Goal: Find specific page/section

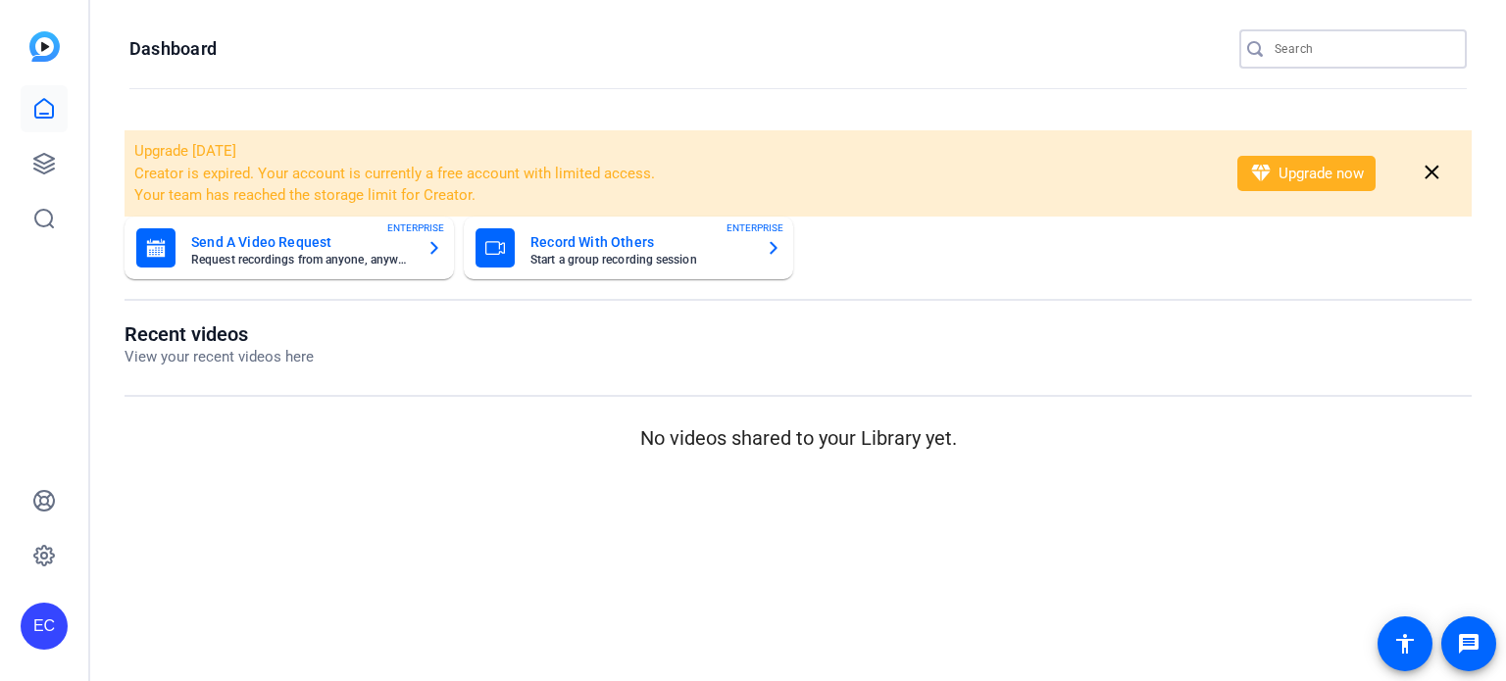
click at [1331, 52] on input "Search" at bounding box center [1363, 49] width 177 height 24
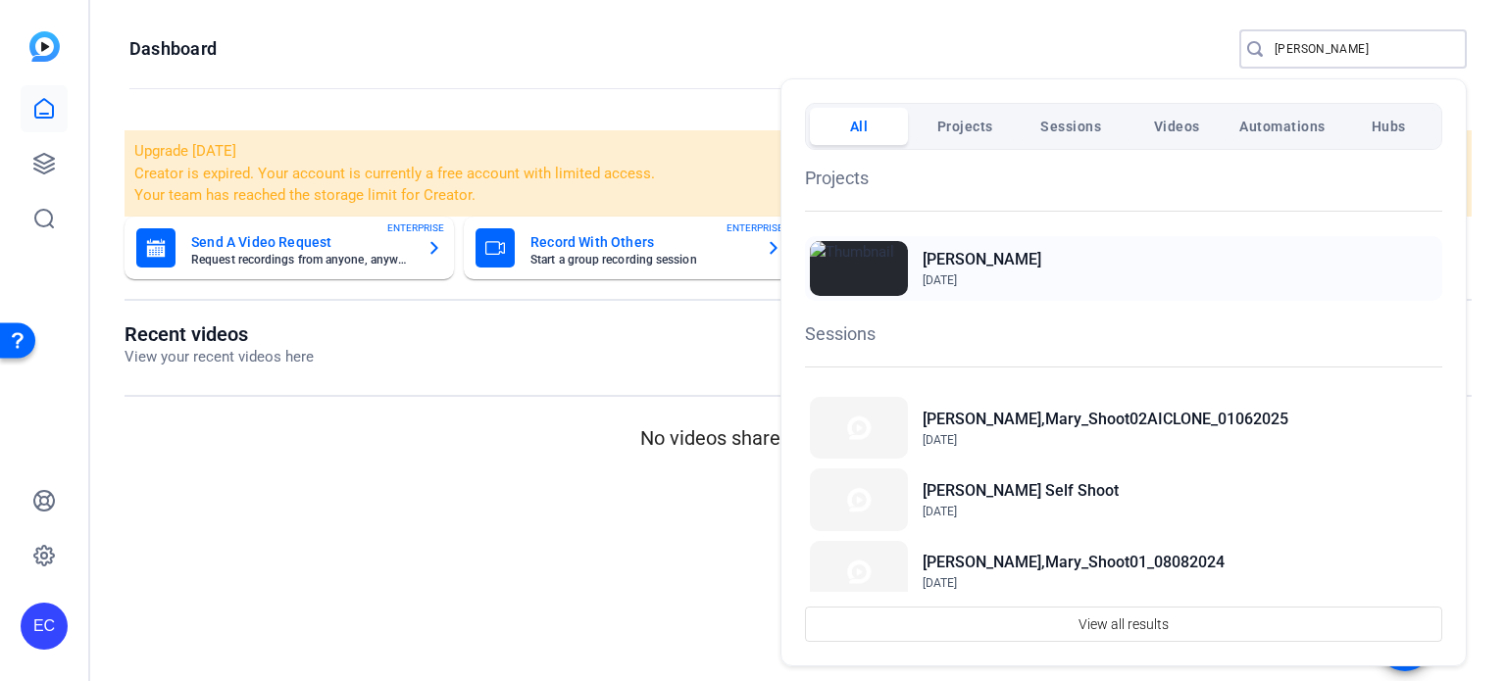
type input "mary"
click at [0, 0] on div "Mary Higgins Oct 6, 2022" at bounding box center [0, 0] width 0 height 0
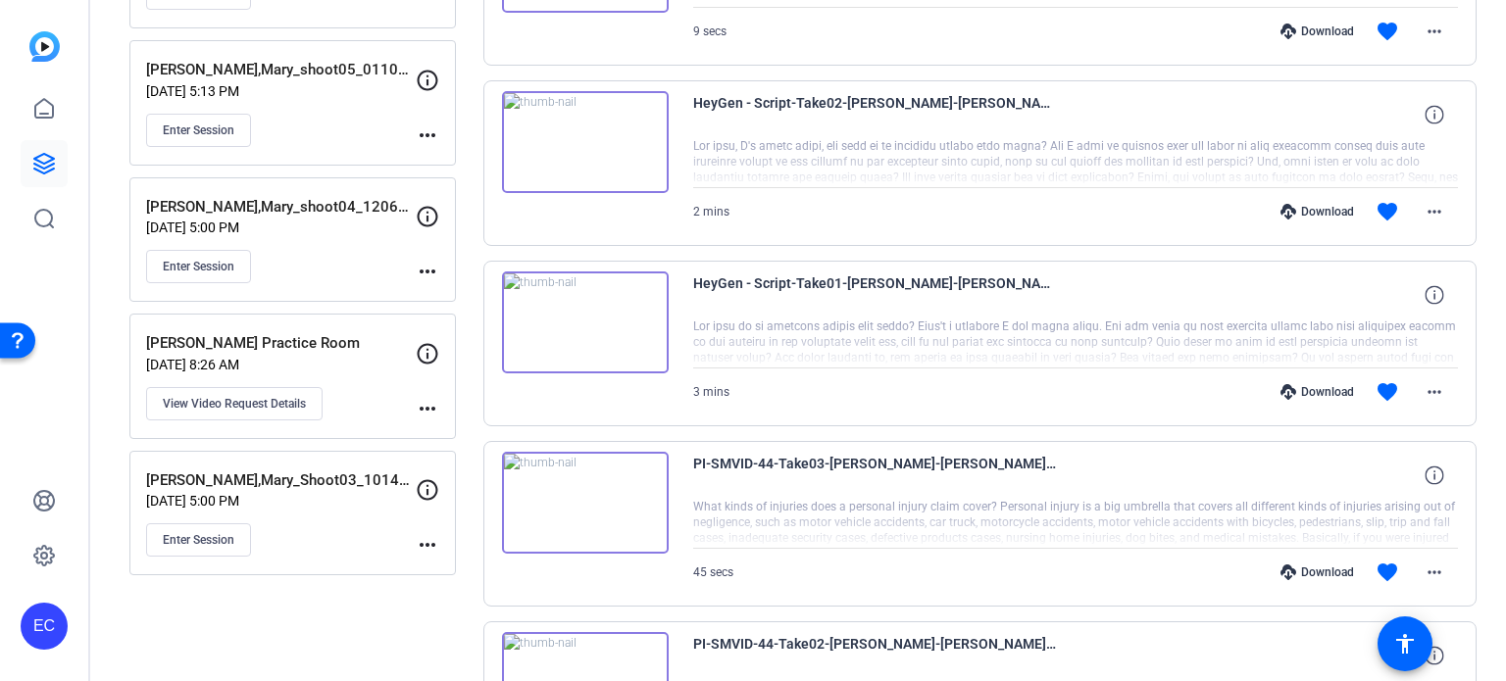
scroll to position [981, 0]
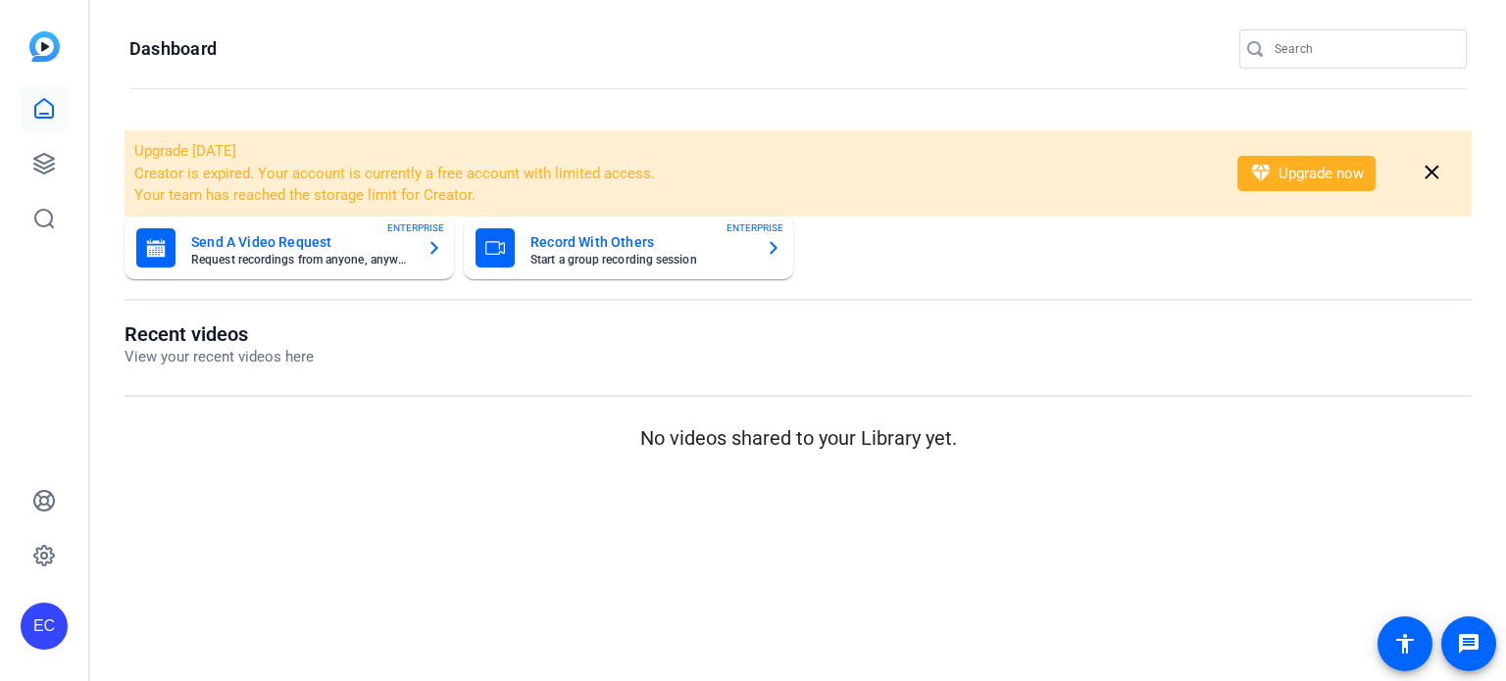
click at [1282, 34] on div at bounding box center [1363, 48] width 177 height 39
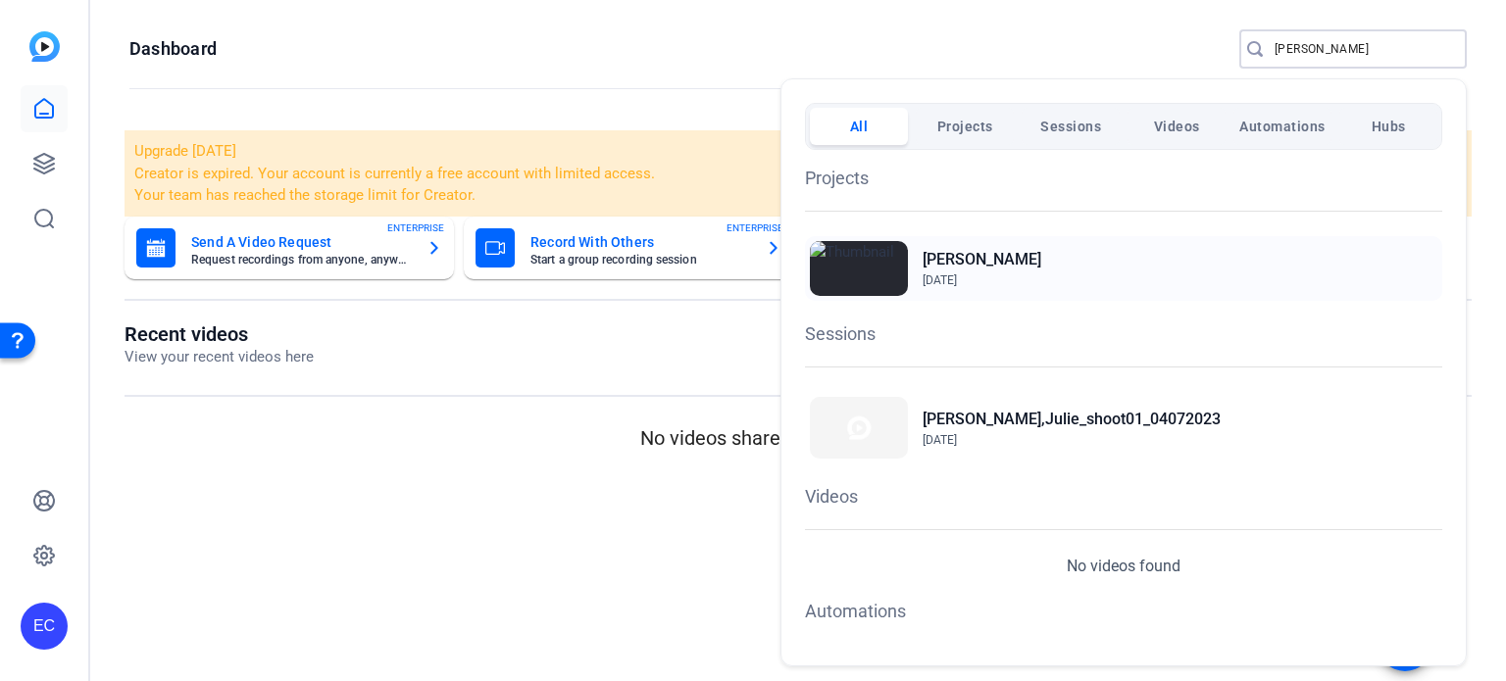
type input "[PERSON_NAME]"
click at [968, 259] on h2 "[PERSON_NAME]" at bounding box center [982, 260] width 119 height 24
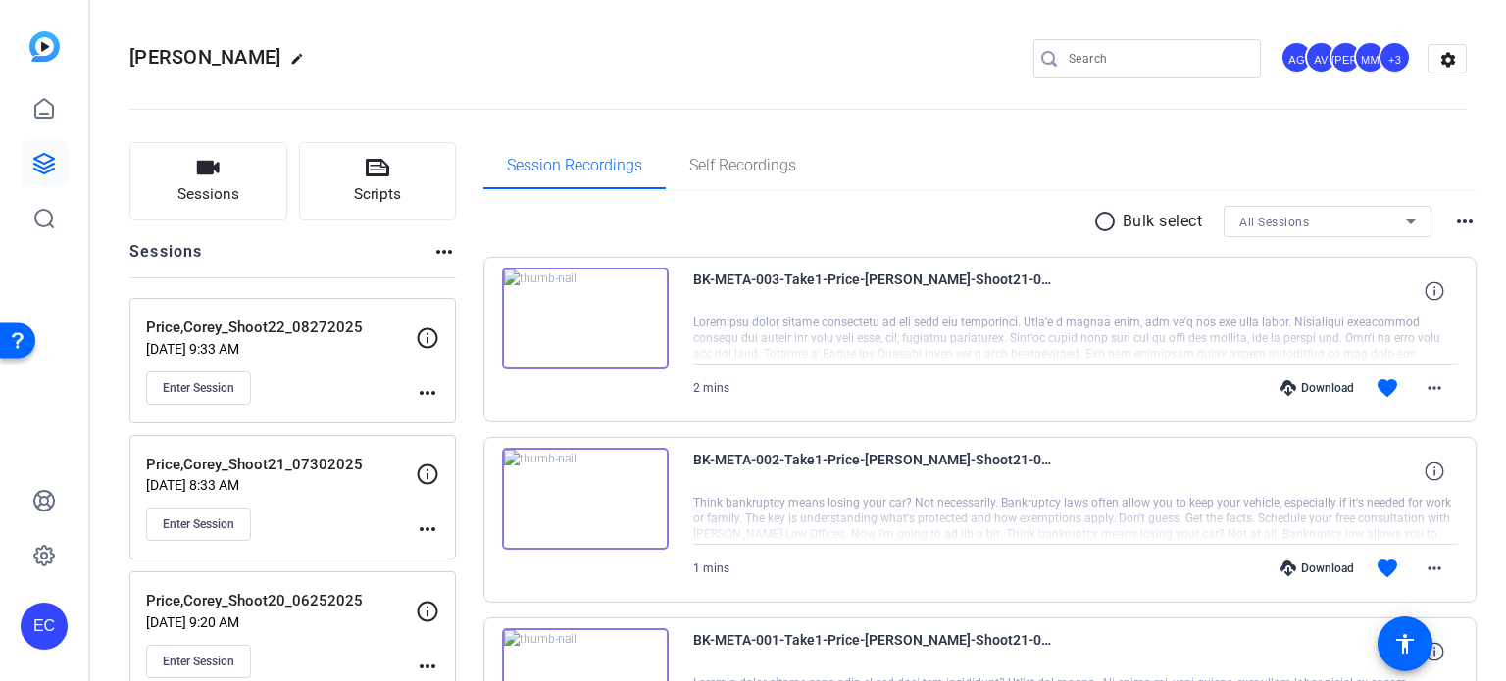
click at [428, 392] on mat-icon "more_horiz" at bounding box center [428, 393] width 24 height 24
click at [439, 419] on span "Edit Session" at bounding box center [475, 421] width 89 height 24
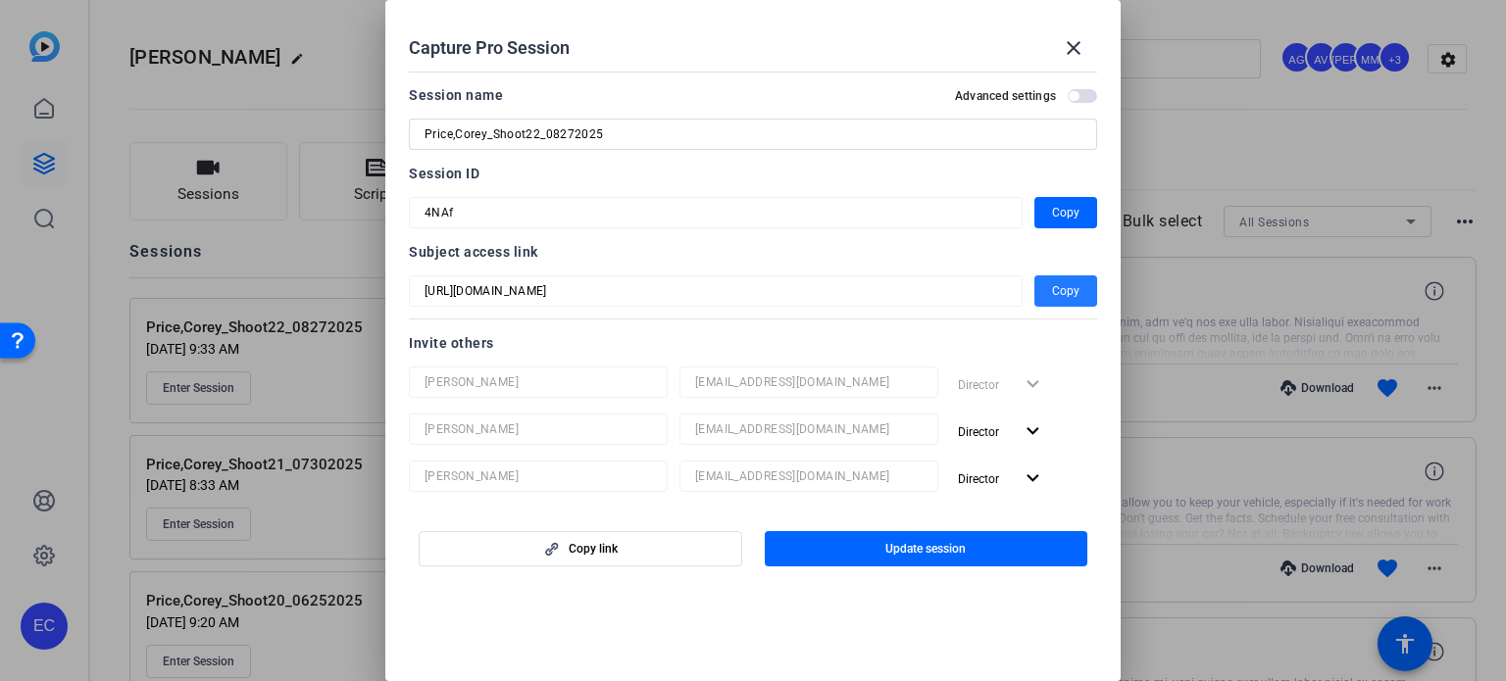
click at [1052, 292] on span "Copy" at bounding box center [1065, 291] width 27 height 24
